Goal: Task Accomplishment & Management: Complete application form

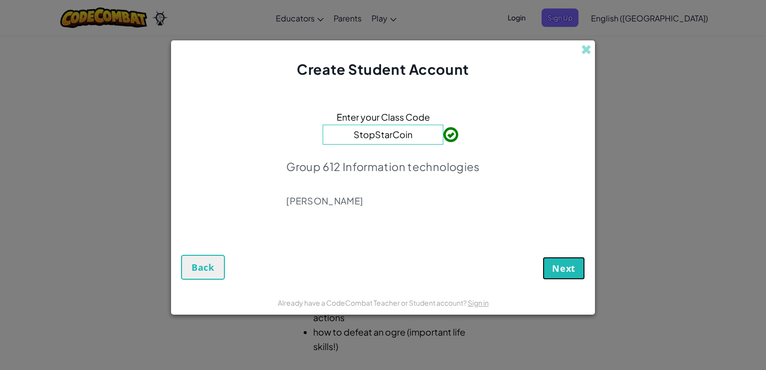
click at [572, 264] on button "Next" at bounding box center [563, 268] width 42 height 23
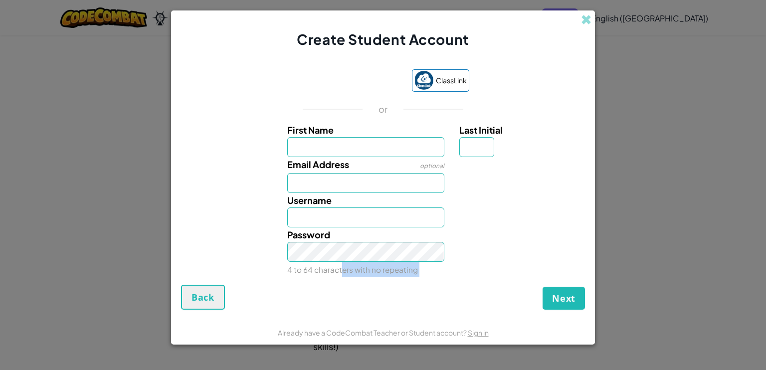
drag, startPoint x: 339, startPoint y: 275, endPoint x: 326, endPoint y: 315, distance: 42.3
click at [326, 315] on form "ClassLink or First Name Last Initial Email Address optional Username Password 4…" at bounding box center [383, 184] width 424 height 271
click at [213, 296] on span "Back" at bounding box center [202, 297] width 23 height 12
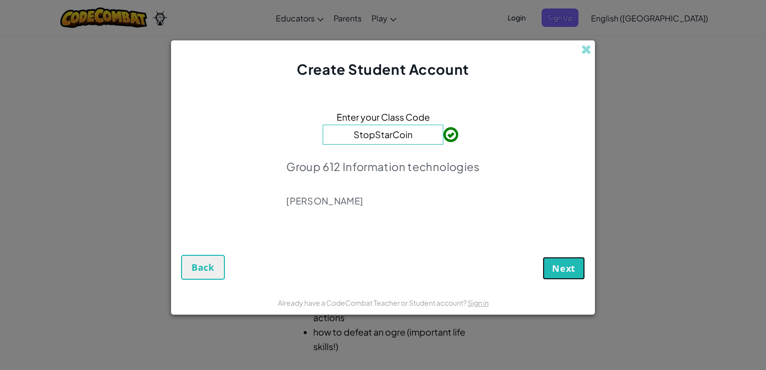
click at [556, 268] on span "Next" at bounding box center [563, 268] width 23 height 12
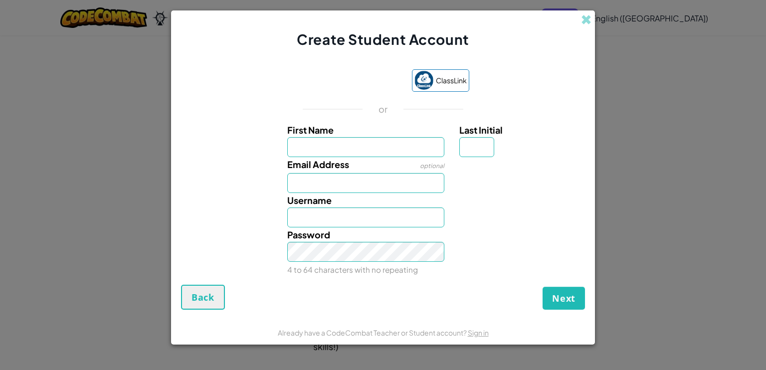
click at [369, 145] on input "First Name" at bounding box center [366, 147] width 158 height 20
type input "[PERSON_NAME]"
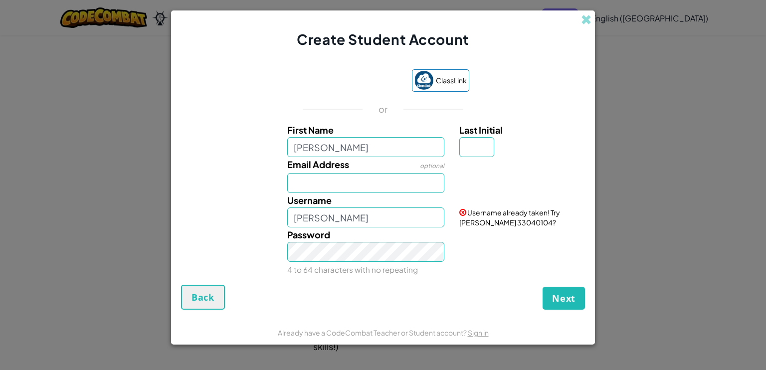
click at [371, 155] on input "[PERSON_NAME]" at bounding box center [366, 147] width 158 height 20
type input "[PERSON_NAME]"
drag, startPoint x: 628, startPoint y: 31, endPoint x: 629, endPoint y: 10, distance: 21.4
click at [629, 10] on div "Create Student Account ClassLink or First Name [PERSON_NAME] Last Initial Email…" at bounding box center [383, 185] width 766 height 370
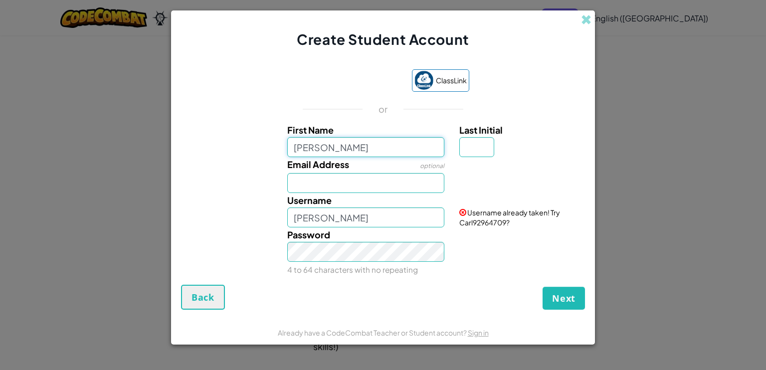
click at [374, 145] on input "[PERSON_NAME]" at bounding box center [366, 147] width 158 height 20
drag, startPoint x: 374, startPoint y: 145, endPoint x: 333, endPoint y: 159, distance: 43.5
click at [333, 159] on div "First Name [PERSON_NAME] Last Initial Email Address optional Username [PERSON_N…" at bounding box center [382, 199] width 399 height 152
click at [201, 292] on span "Back" at bounding box center [202, 297] width 23 height 12
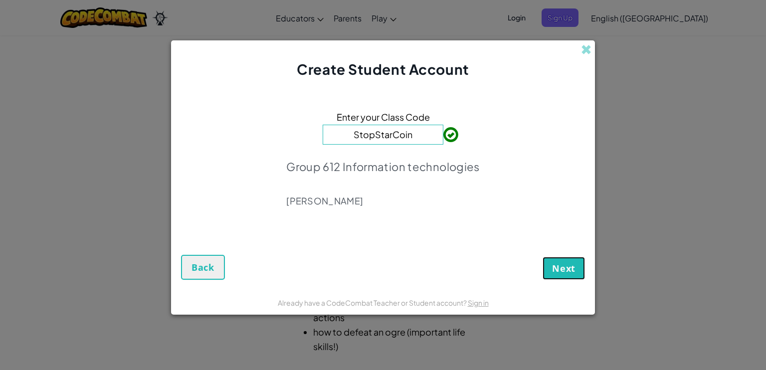
click at [570, 266] on span "Next" at bounding box center [563, 268] width 23 height 12
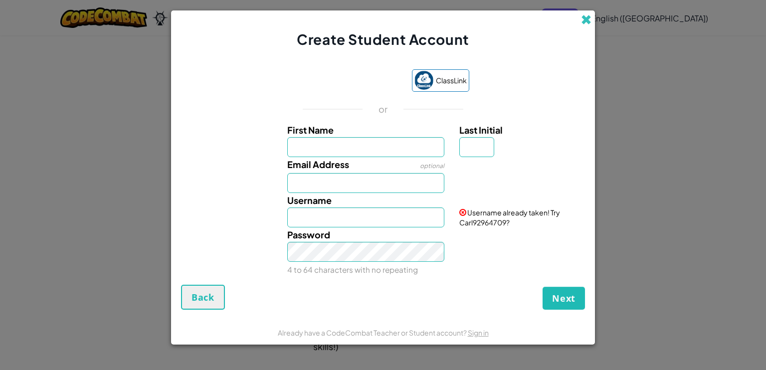
click at [590, 16] on div "Create Student Account" at bounding box center [383, 29] width 424 height 39
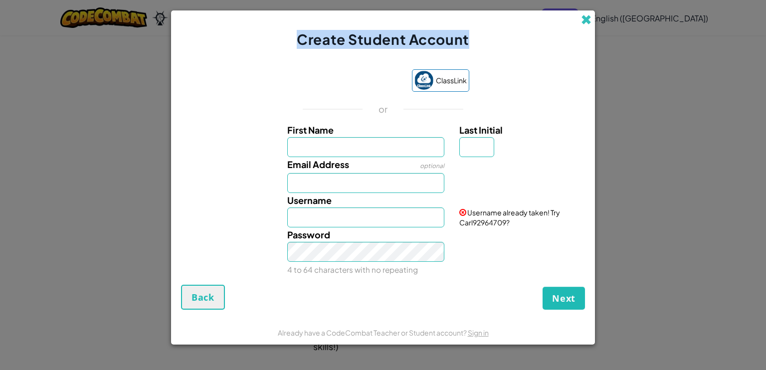
click at [583, 19] on span at bounding box center [586, 19] width 10 height 10
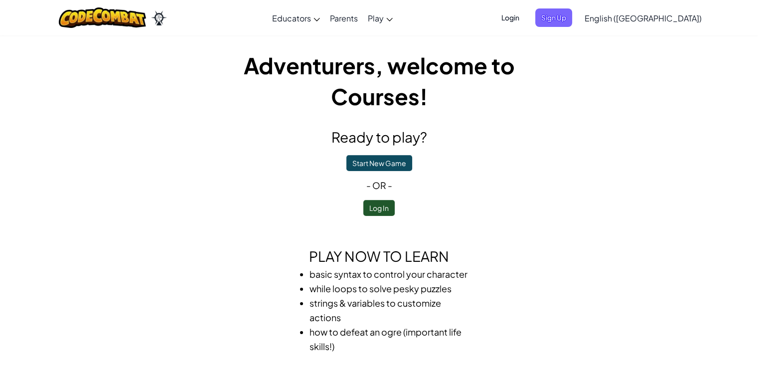
click at [525, 17] on span "Login" at bounding box center [510, 17] width 30 height 18
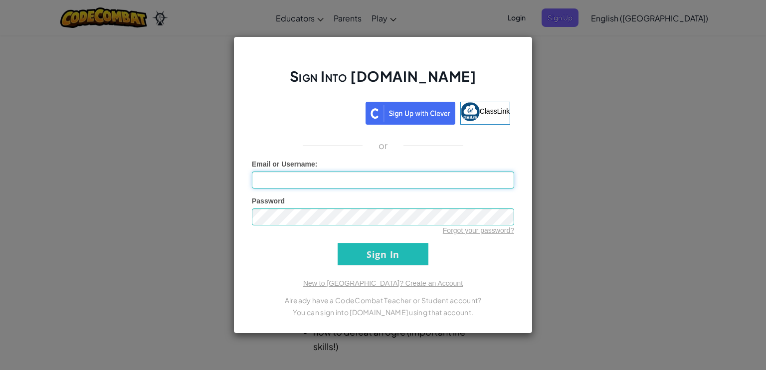
type input "carlos_.sb"
click at [379, 179] on input "carlos_.sb" at bounding box center [383, 179] width 262 height 17
drag, startPoint x: 450, startPoint y: 253, endPoint x: 427, endPoint y: 257, distance: 23.2
click at [449, 253] on form "Email or Username : [PERSON_NAME] Password Forgot your password? Sign In" at bounding box center [383, 212] width 262 height 106
click at [416, 256] on input "Sign In" at bounding box center [382, 254] width 91 height 22
